Goal: Check status

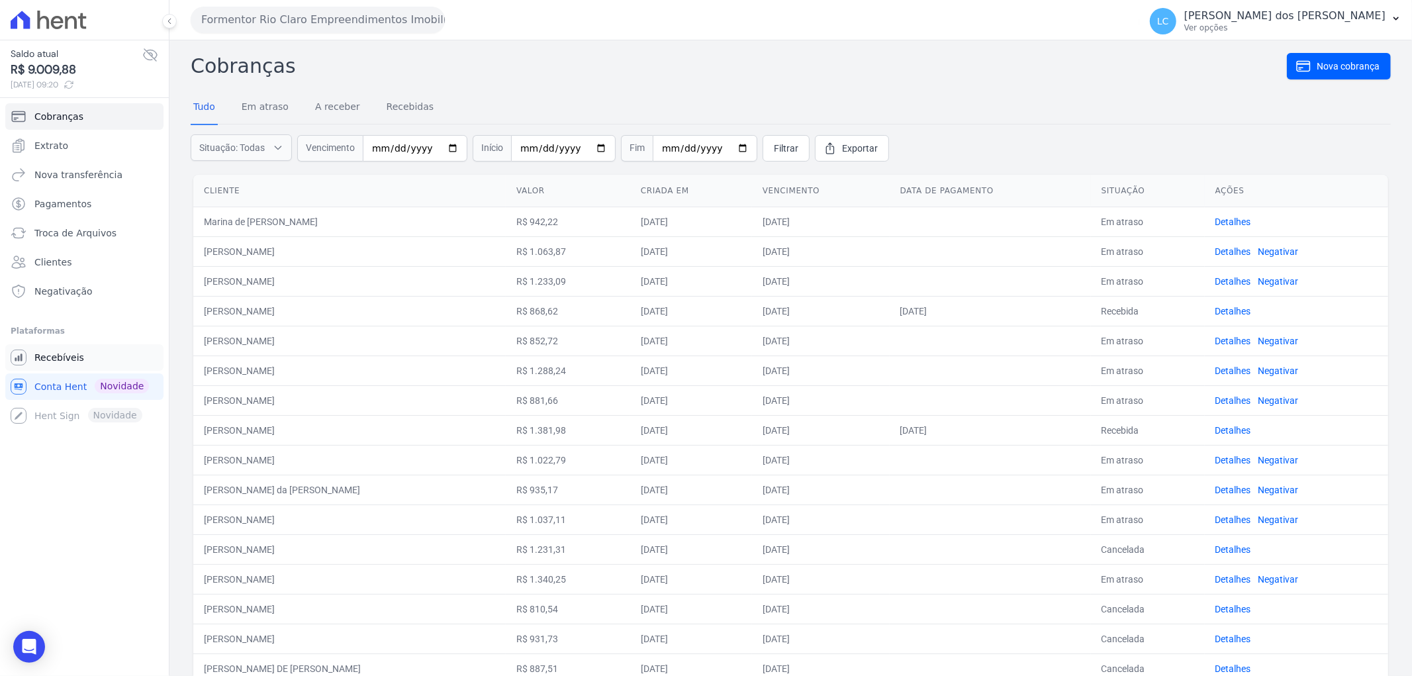
click at [52, 353] on span "Recebíveis" at bounding box center [59, 357] width 50 height 13
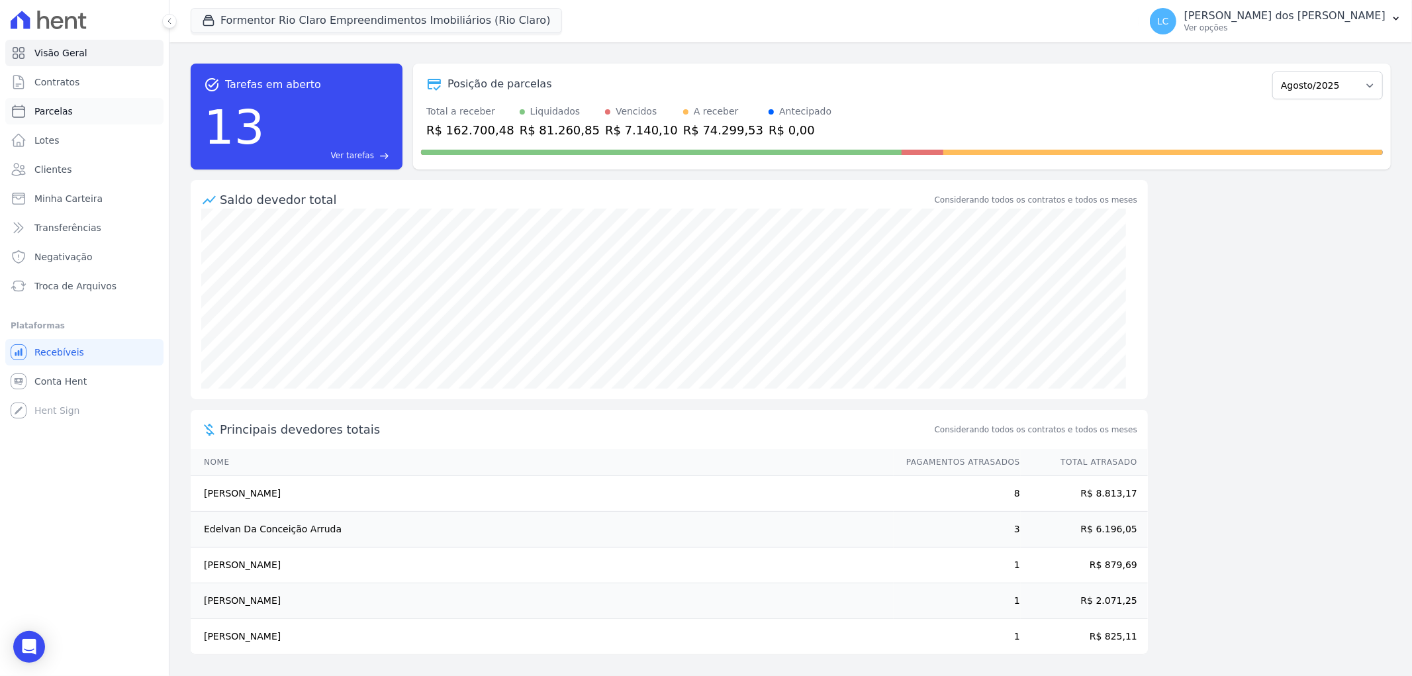
click at [66, 109] on span "Parcelas" at bounding box center [53, 111] width 38 height 13
select select
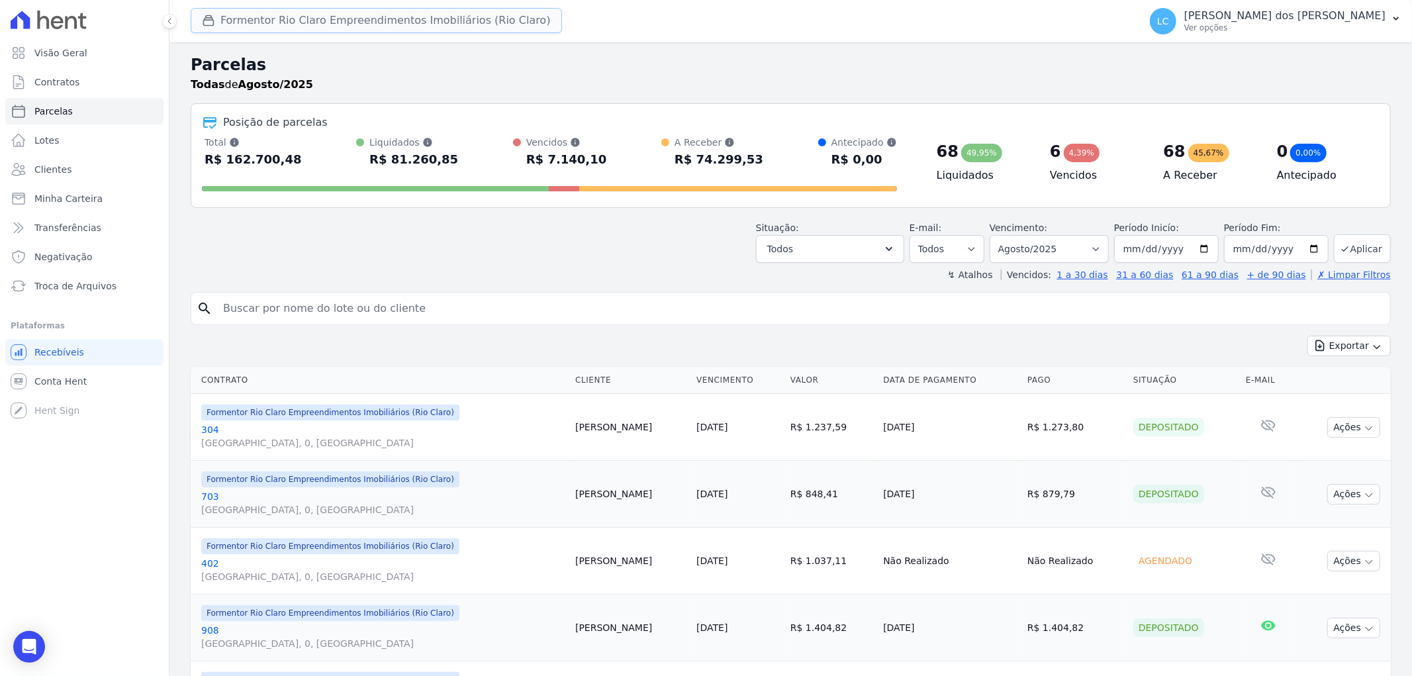
click at [314, 15] on button "Formentor Rio Claro Empreendimentos Imobiliários (Rio Claro)" at bounding box center [376, 20] width 371 height 25
click at [320, 24] on button "Formentor Rio Claro Empreendimentos Imobiliários (Rio Claro)" at bounding box center [376, 20] width 371 height 25
click at [414, 21] on button "Formentor Rio Claro Empreendimentos Imobiliários (Rio Claro)" at bounding box center [376, 20] width 371 height 25
click at [486, 23] on button "Formentor Rio Claro Empreendimentos Imobiliários (Rio Claro)" at bounding box center [376, 20] width 371 height 25
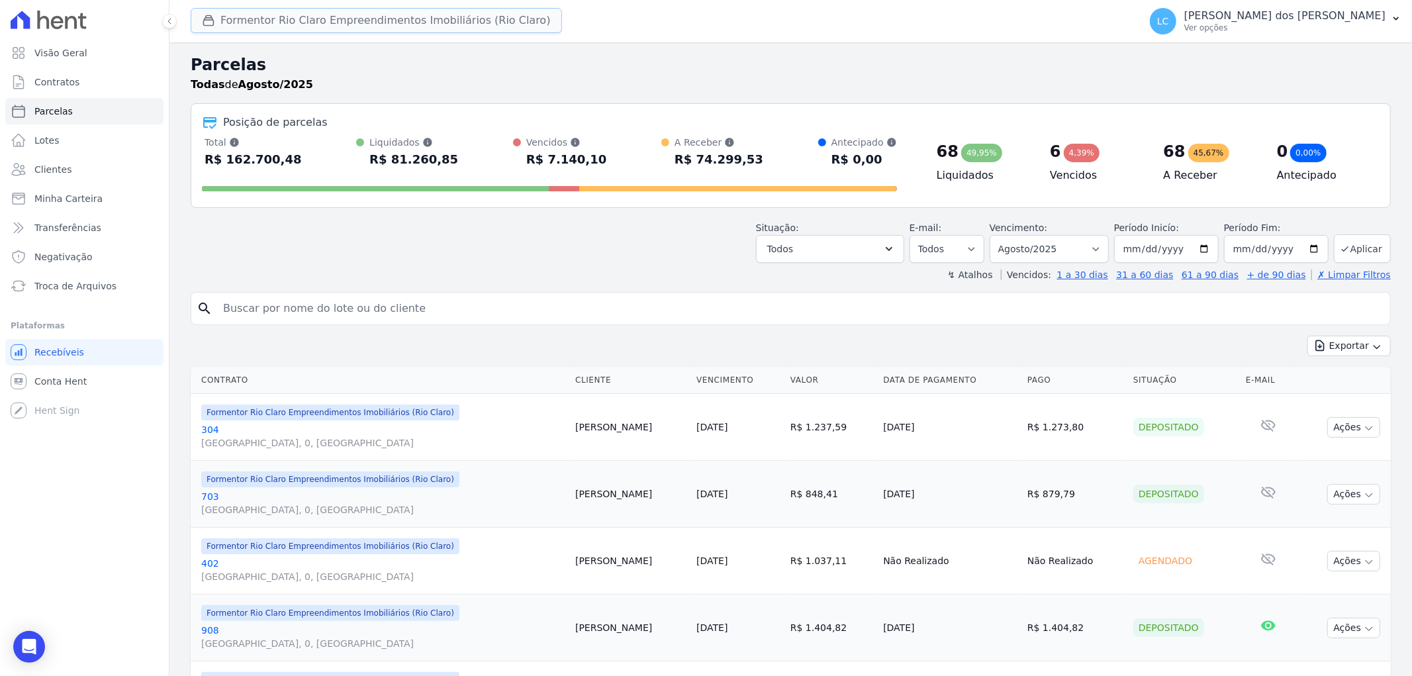
click at [486, 23] on button "Formentor Rio Claro Empreendimentos Imobiliários (Rio Claro)" at bounding box center [376, 20] width 371 height 25
click at [209, 18] on icon "button" at bounding box center [208, 20] width 13 height 13
click at [412, 16] on button "Formentor Rio Claro Empreendimentos Imobiliários (Rio Claro)" at bounding box center [376, 20] width 371 height 25
click at [341, 26] on button "Formentor Rio Claro Empreendimentos Imobiliários (Rio Claro)" at bounding box center [376, 20] width 371 height 25
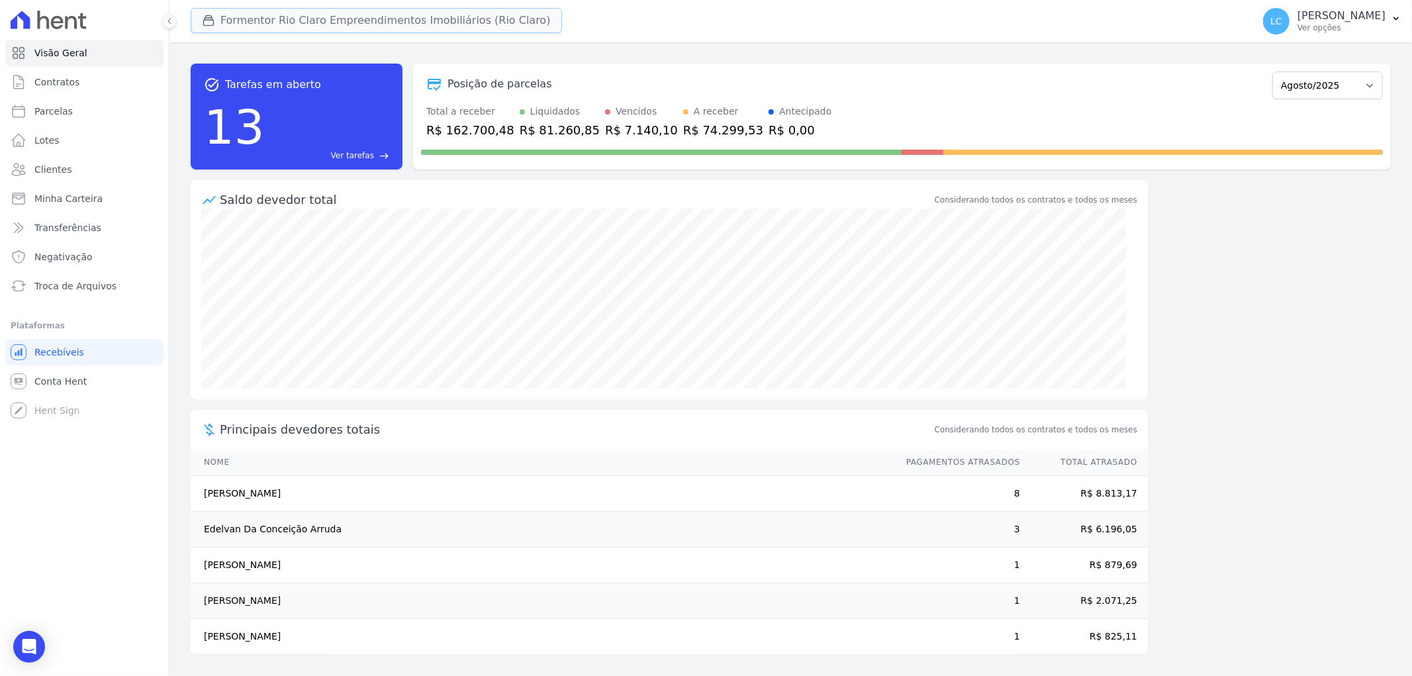
click at [211, 31] on button "Formentor Rio Claro Empreendimentos Imobiliários (Rio Claro)" at bounding box center [376, 20] width 371 height 25
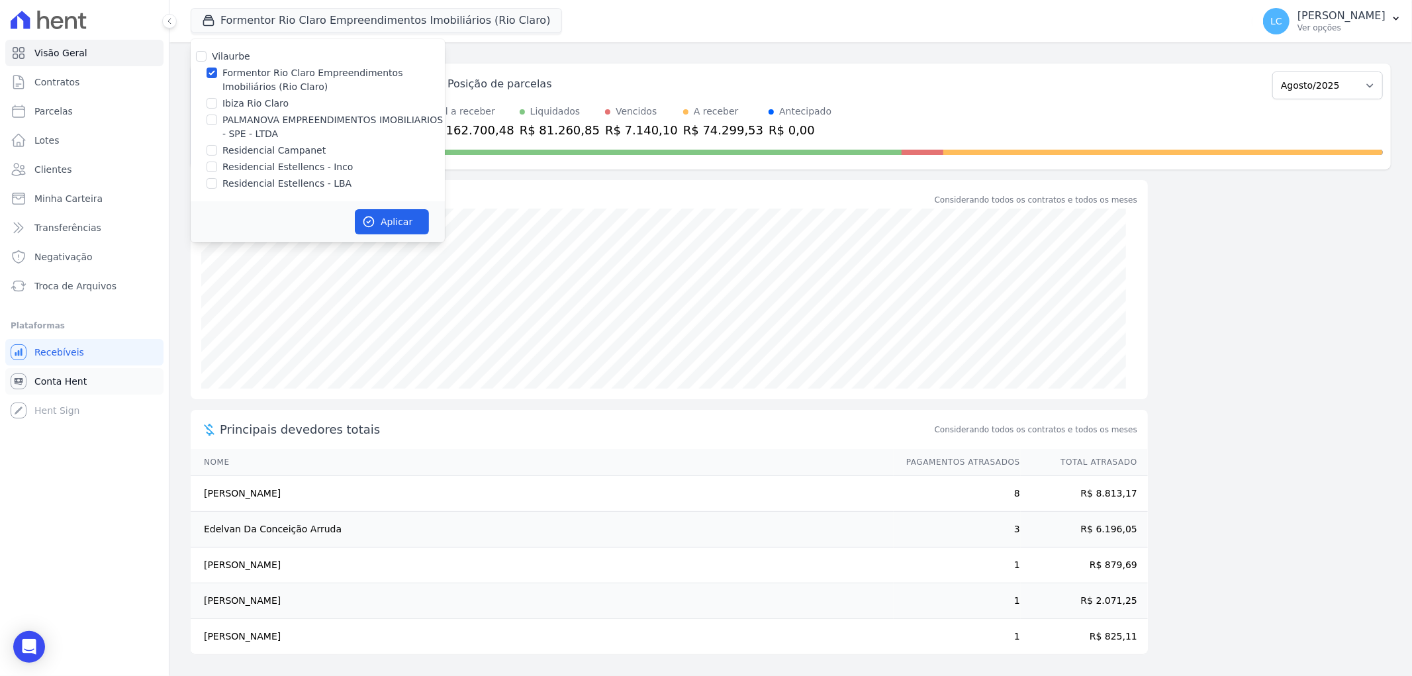
click at [70, 378] on span "Conta Hent" at bounding box center [60, 381] width 52 height 13
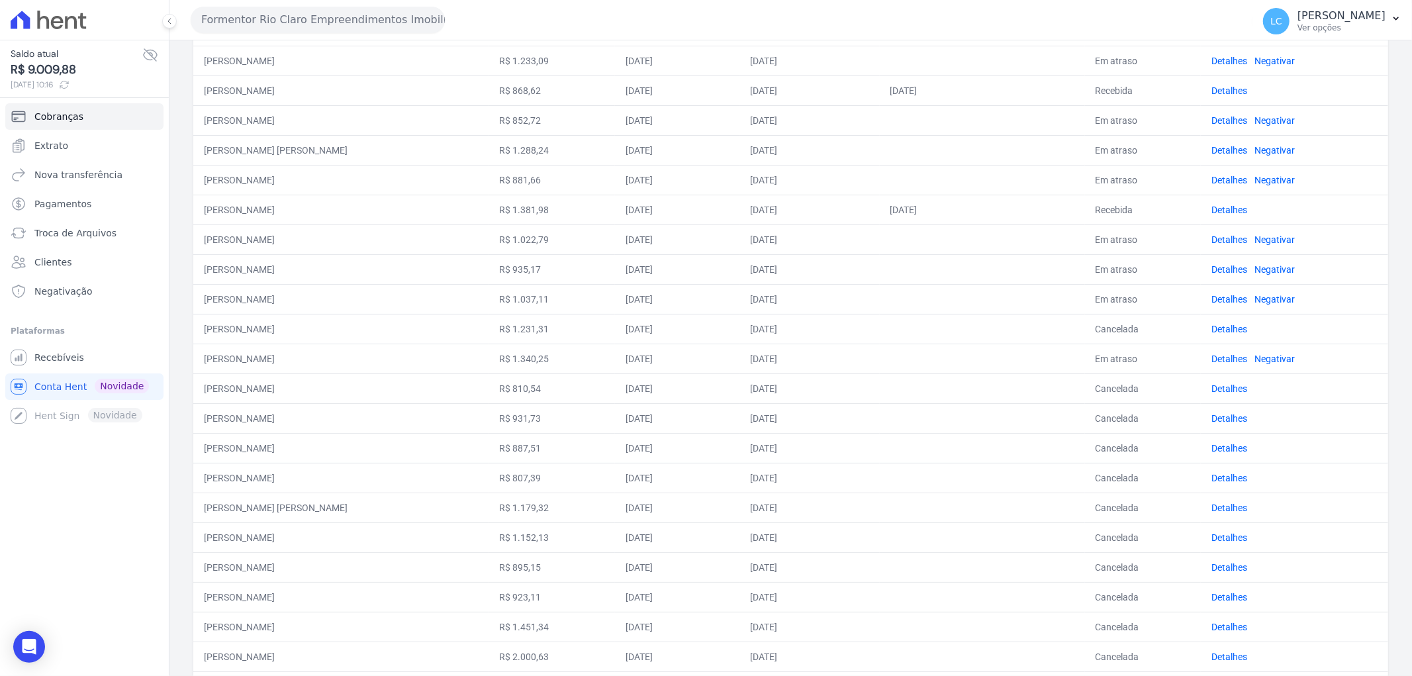
scroll to position [338, 0]
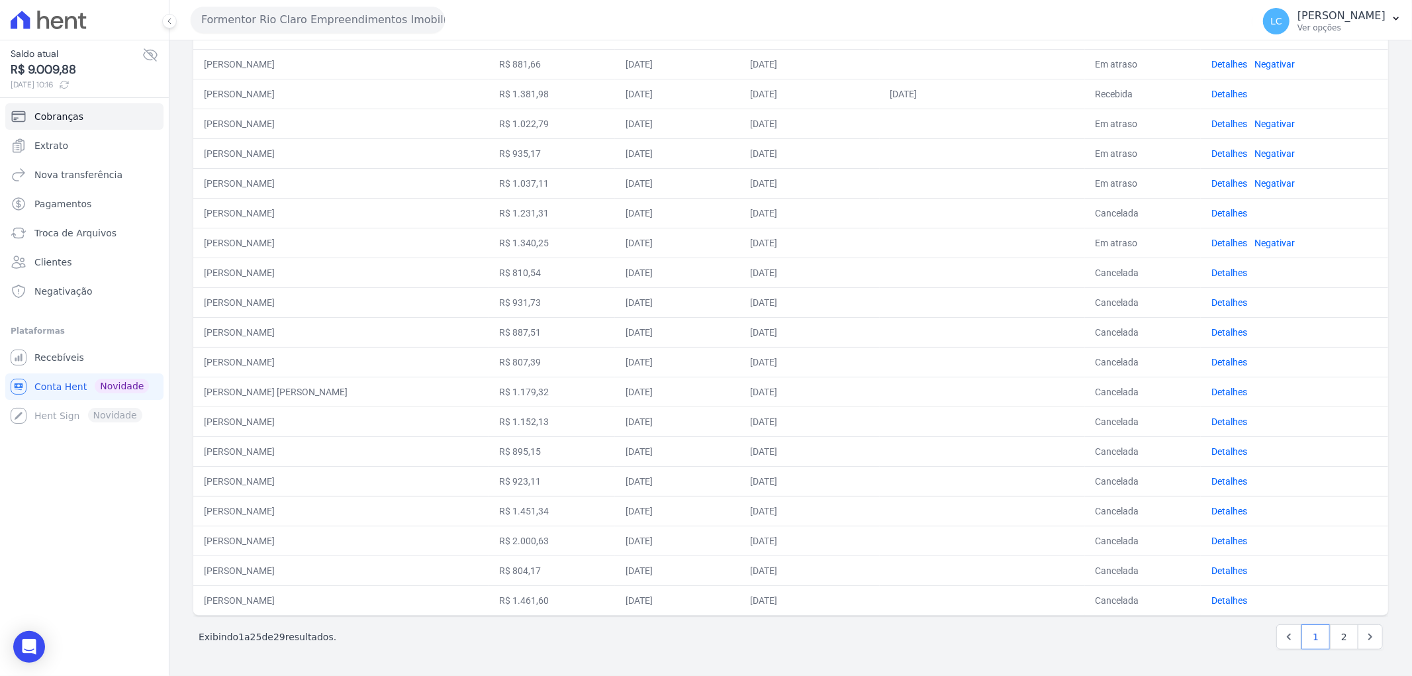
click at [1342, 620] on div "Cliente Valor Criada em Vencimento Data de pagamento Situação Ações Marina de P…" at bounding box center [791, 227] width 1238 height 788
click at [1332, 632] on link "2" at bounding box center [1344, 636] width 28 height 25
